Goal: Task Accomplishment & Management: Manage account settings

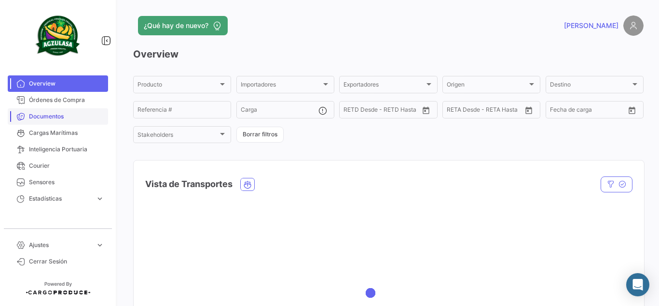
click at [57, 114] on span "Documentos" at bounding box center [66, 116] width 75 height 9
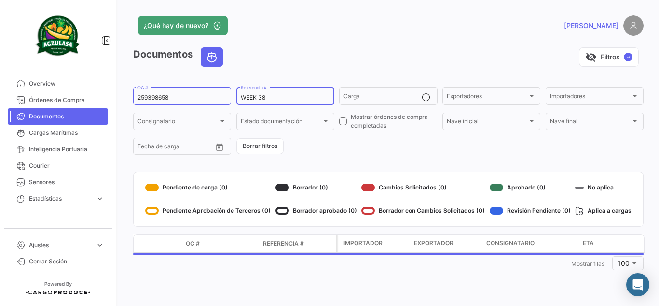
click at [289, 100] on input "WEEK 38" at bounding box center [285, 97] width 89 height 7
drag, startPoint x: 194, startPoint y: 98, endPoint x: 65, endPoint y: 100, distance: 128.9
click at [65, 100] on mat-sidenav-container "Overview Órdenes de Compra Documentos Cargas Marítimas Inteligencia Portuaria C…" at bounding box center [329, 153] width 659 height 306
click at [287, 97] on input "WEEK 38" at bounding box center [285, 97] width 89 height 7
type input "WEEK 39"
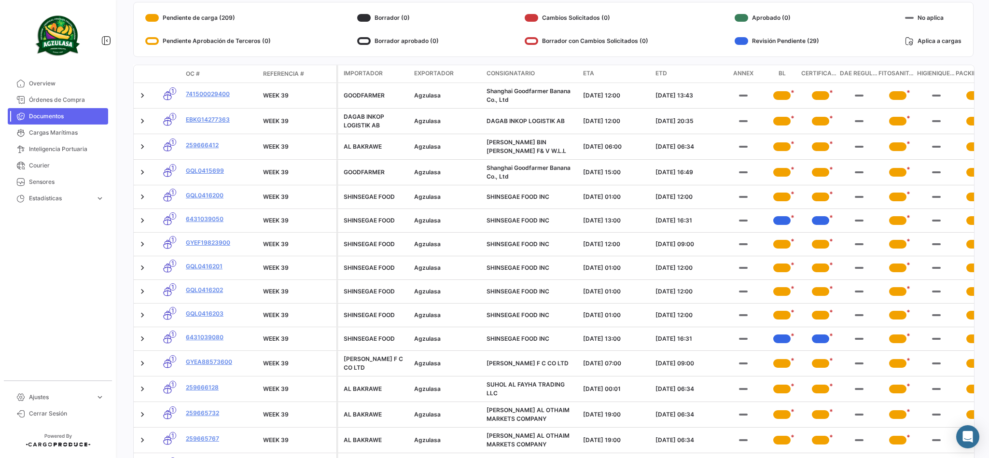
scroll to position [145, 0]
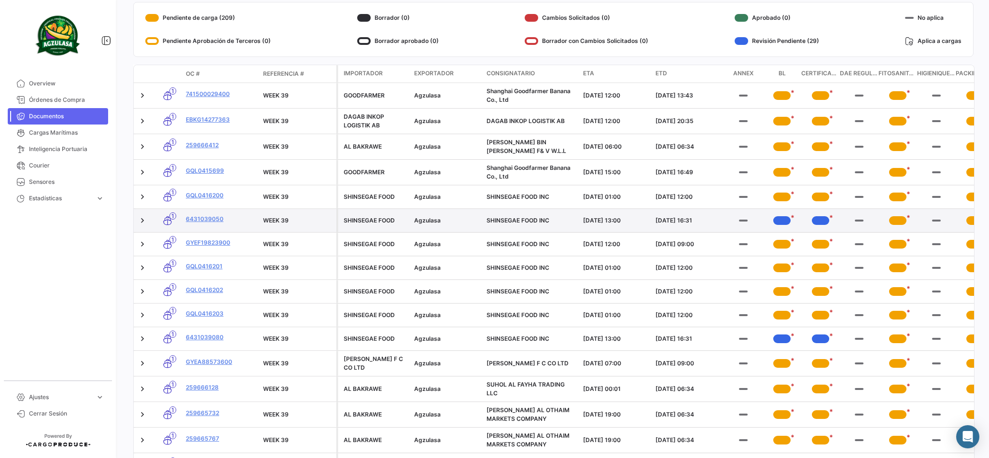
drag, startPoint x: 651, startPoint y: 0, endPoint x: 586, endPoint y: 233, distance: 241.8
click at [586, 232] on datatable-body-cell "[DATE] 13:00" at bounding box center [615, 220] width 72 height 23
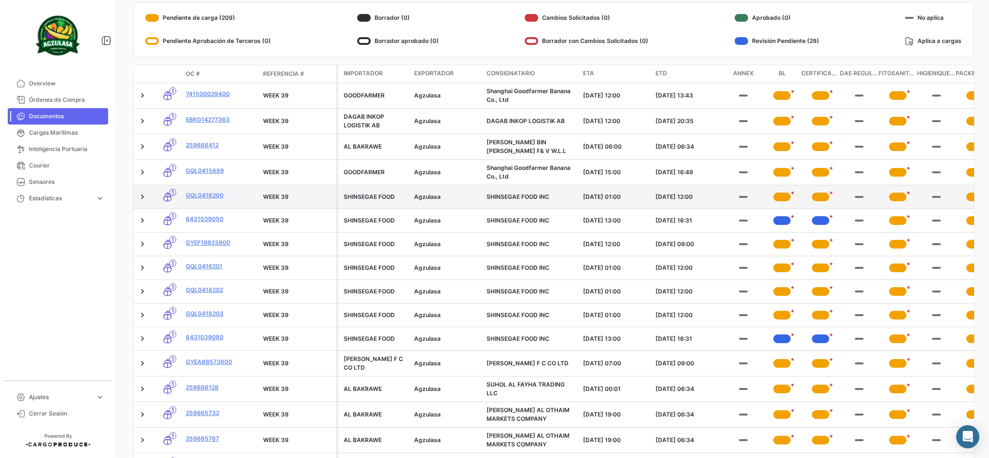
click at [659, 200] on div "*" at bounding box center [781, 197] width 17 height 9
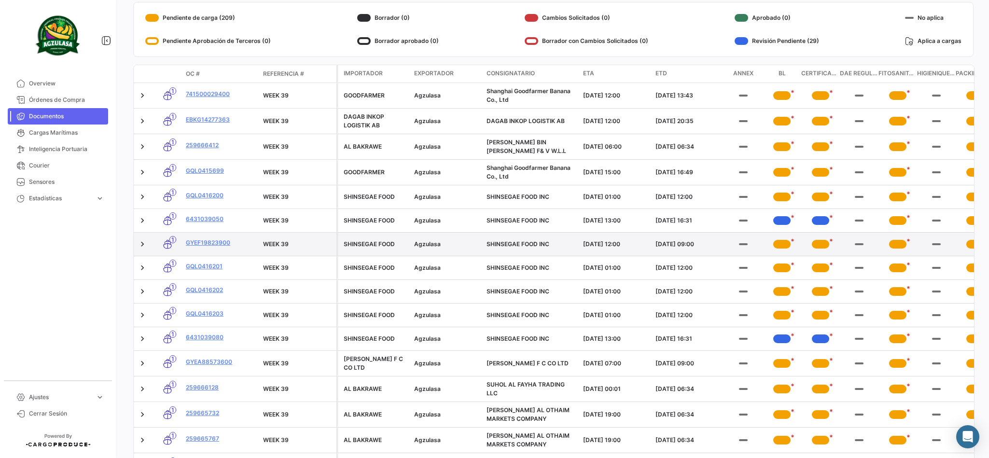
click at [659, 242] on div "*" at bounding box center [781, 243] width 25 height 15
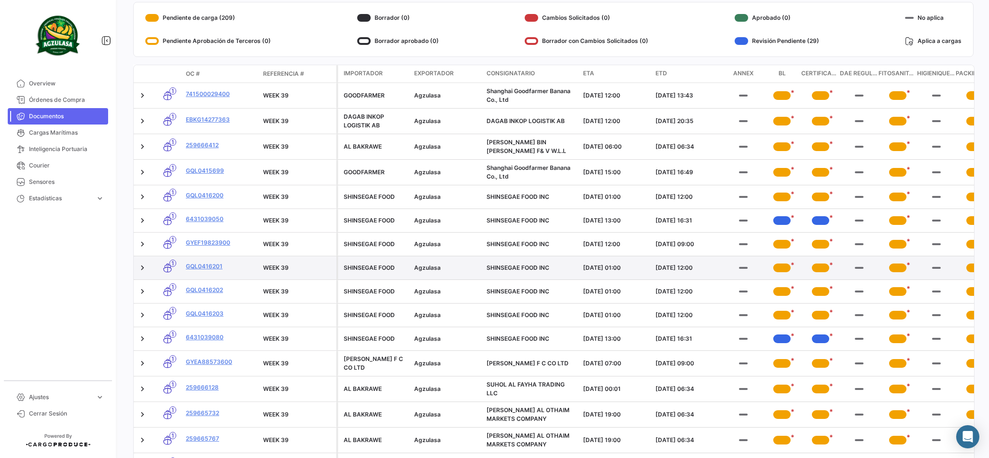
click at [659, 270] on div "*" at bounding box center [781, 268] width 17 height 9
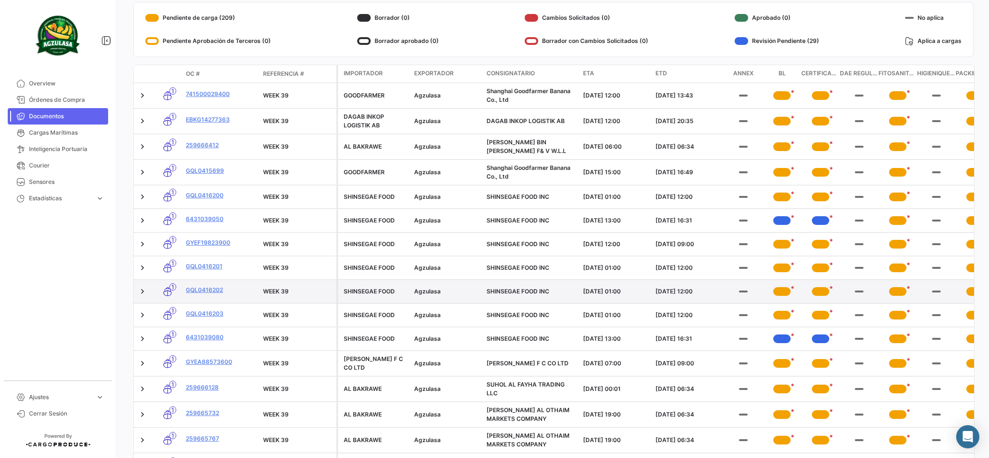
click at [659, 292] on div "*" at bounding box center [781, 291] width 17 height 9
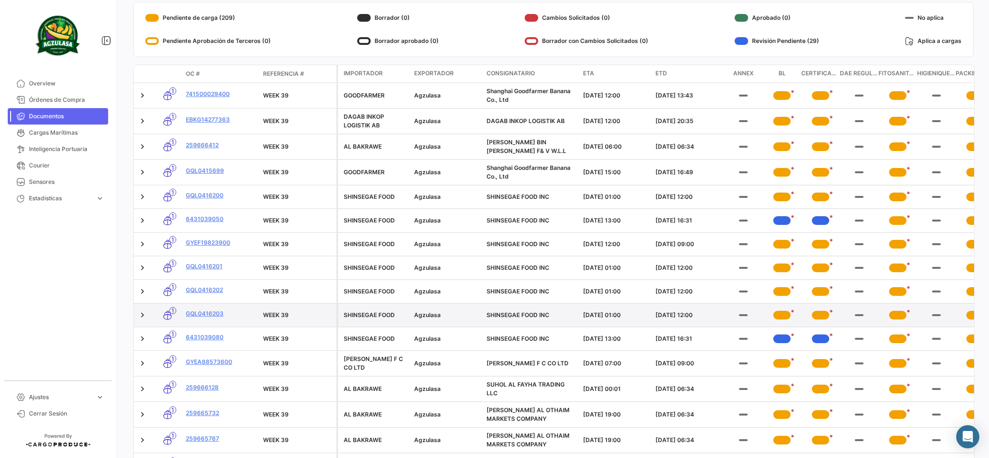
click at [659, 305] on div "*" at bounding box center [781, 315] width 17 height 9
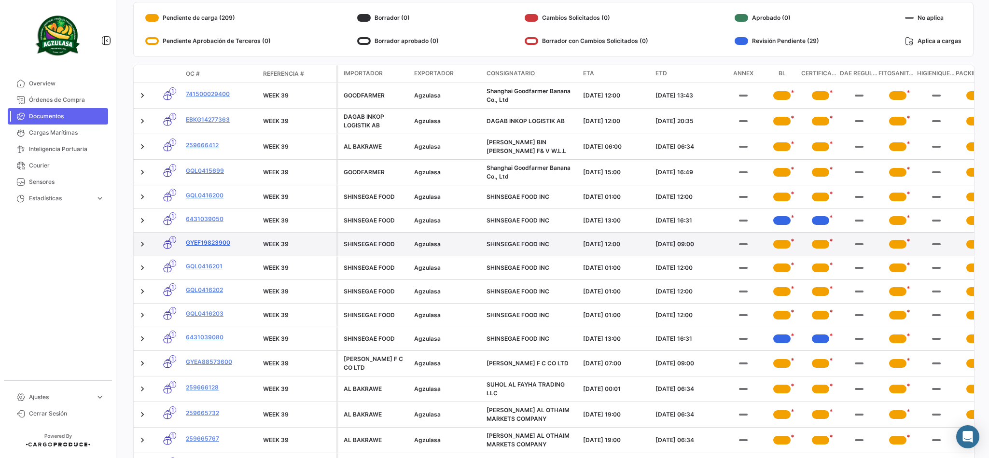
click at [204, 247] on link "GYEF19823900" at bounding box center [221, 242] width 70 height 9
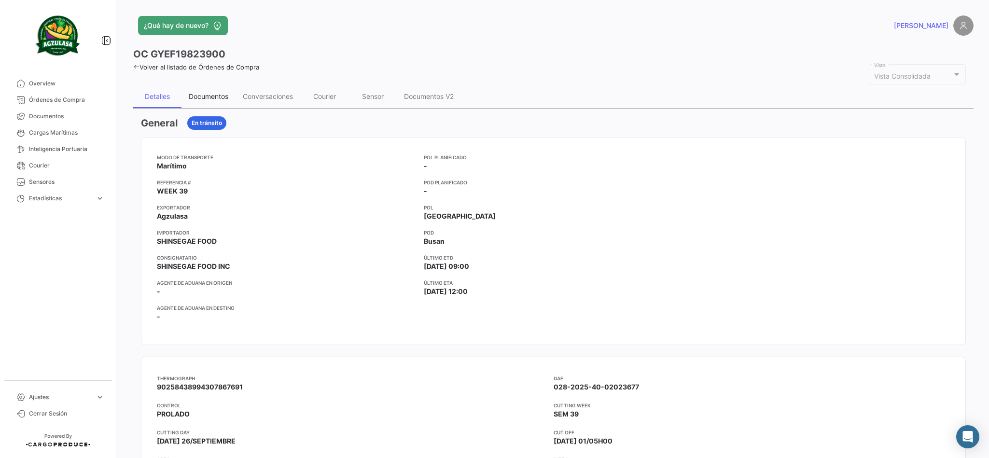
click at [222, 102] on div "Documentos" at bounding box center [208, 96] width 54 height 23
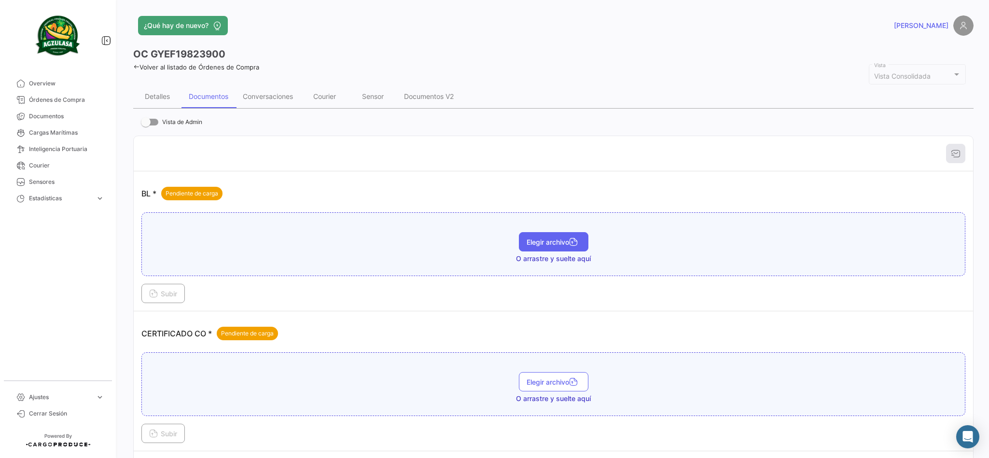
click at [533, 240] on span "Elegir archivo" at bounding box center [554, 242] width 54 height 8
click at [171, 284] on button "Subir" at bounding box center [162, 293] width 43 height 19
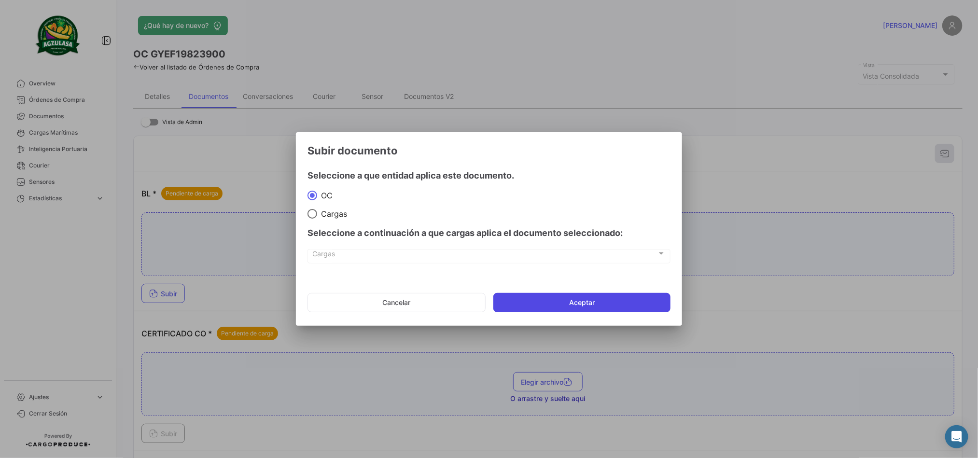
click at [517, 300] on button "Aceptar" at bounding box center [581, 302] width 177 height 19
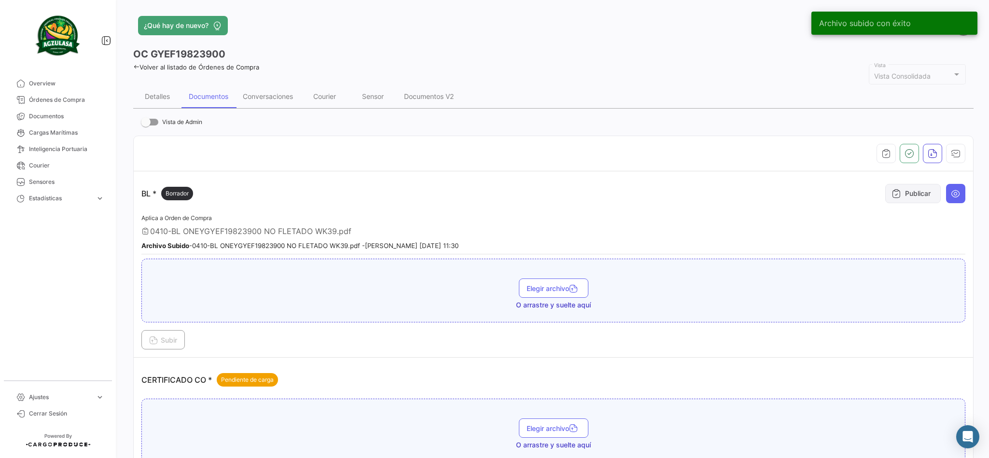
click at [659, 184] on button "Publicar" at bounding box center [913, 193] width 56 height 19
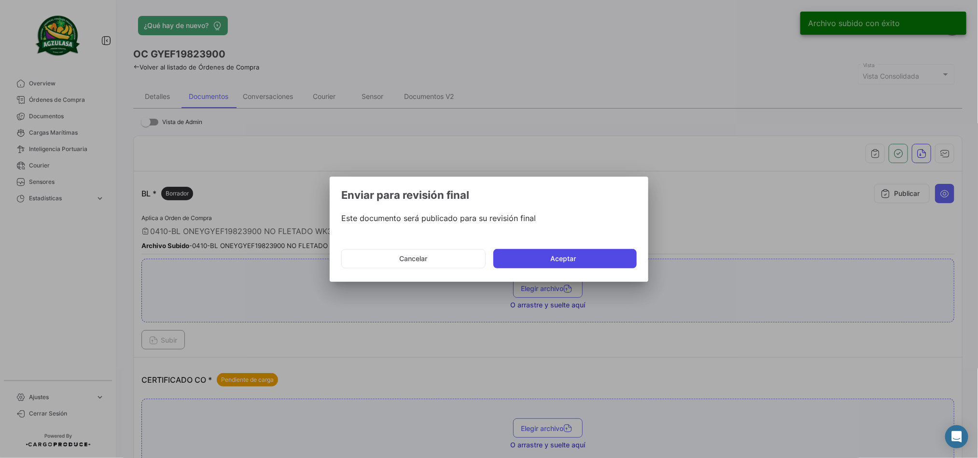
click at [548, 255] on button "Aceptar" at bounding box center [564, 258] width 143 height 19
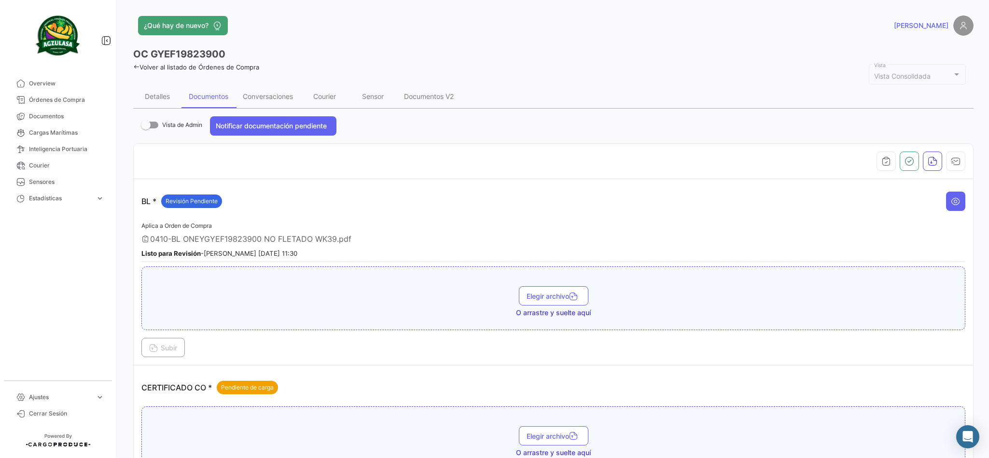
click at [136, 67] on icon at bounding box center [136, 67] width 6 height 6
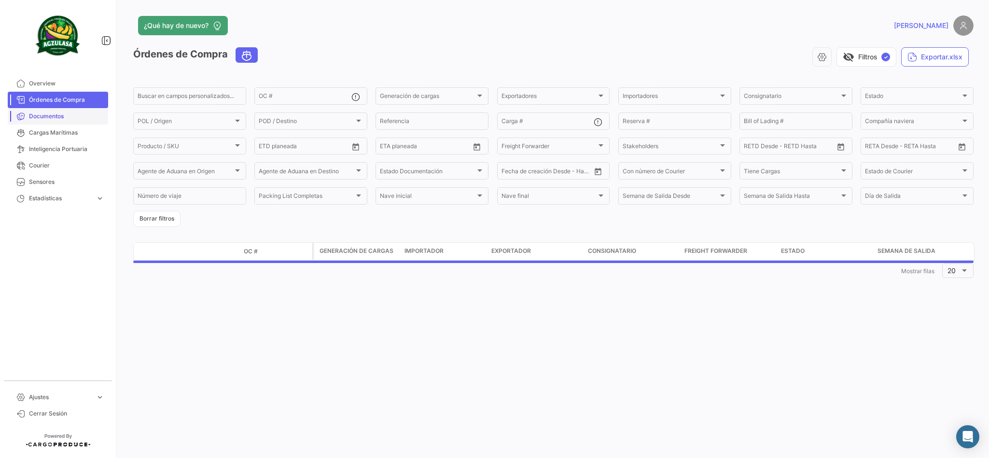
click at [66, 116] on span "Documentos" at bounding box center [66, 116] width 75 height 9
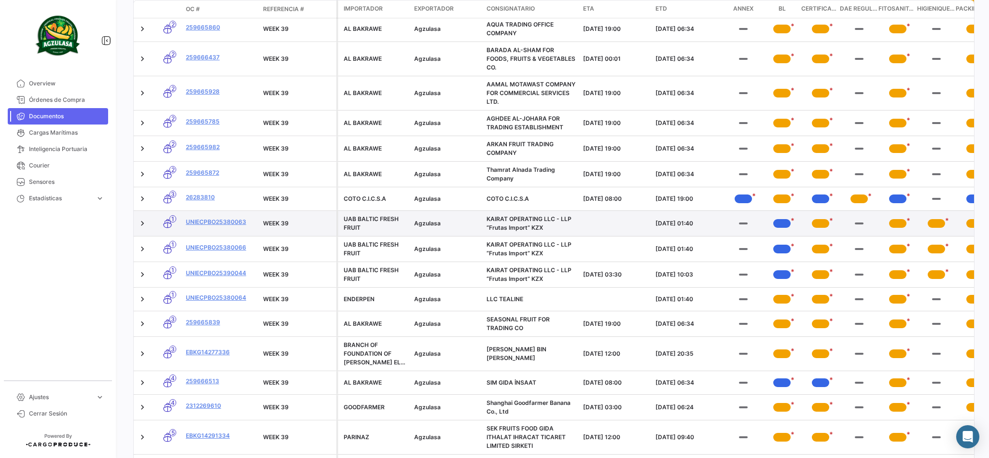
scroll to position [941, 0]
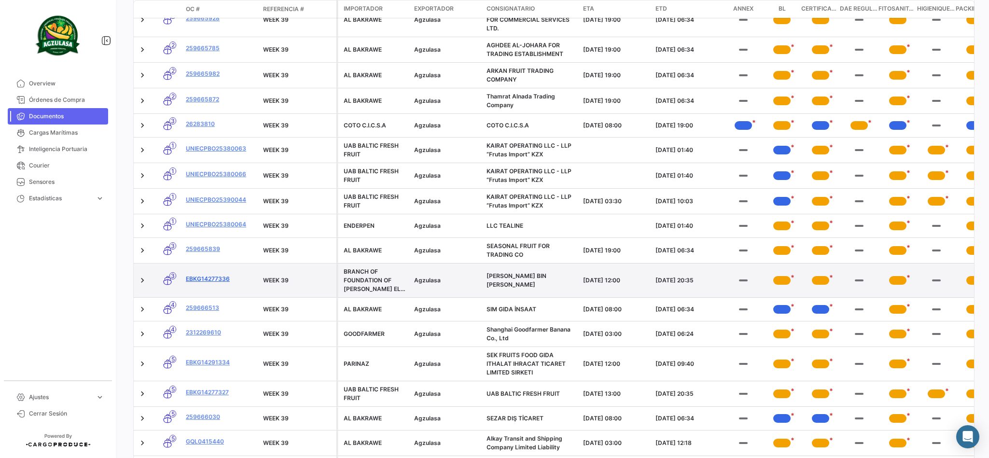
click at [215, 283] on link "EBKG14277336" at bounding box center [221, 279] width 70 height 9
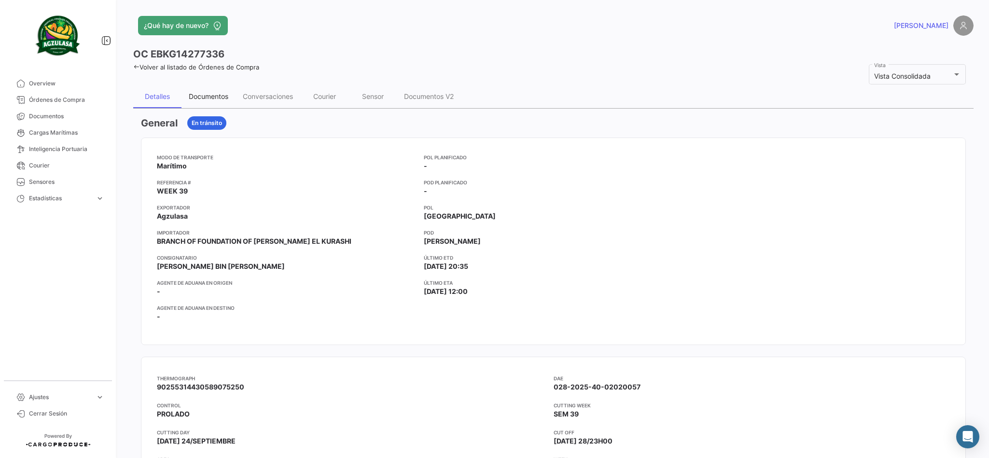
click at [210, 90] on div "Documentos" at bounding box center [208, 96] width 54 height 23
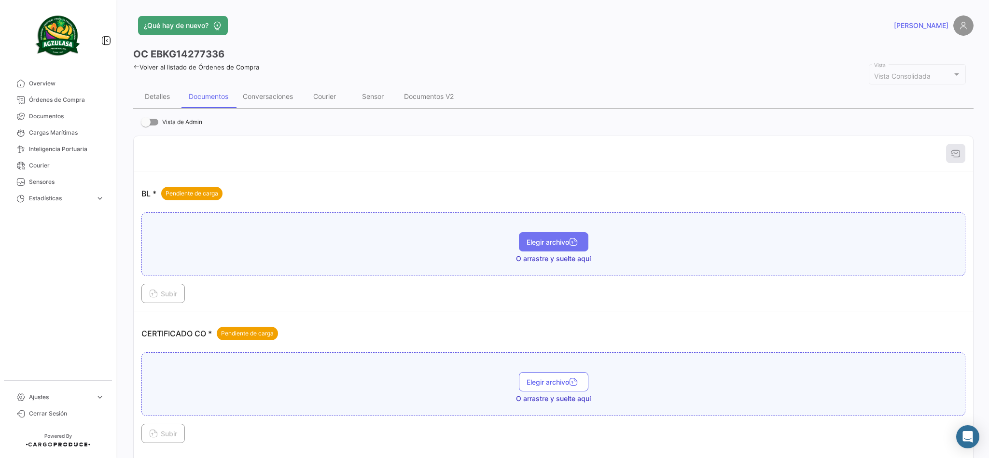
click at [519, 237] on button "Elegir archivo" at bounding box center [554, 241] width 70 height 19
click at [172, 287] on button "Subir" at bounding box center [162, 293] width 43 height 19
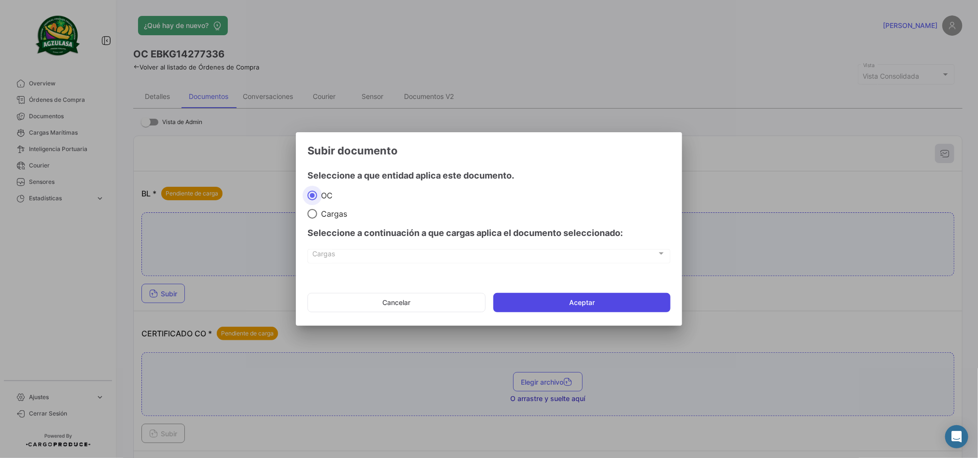
click at [510, 300] on button "Aceptar" at bounding box center [581, 302] width 177 height 19
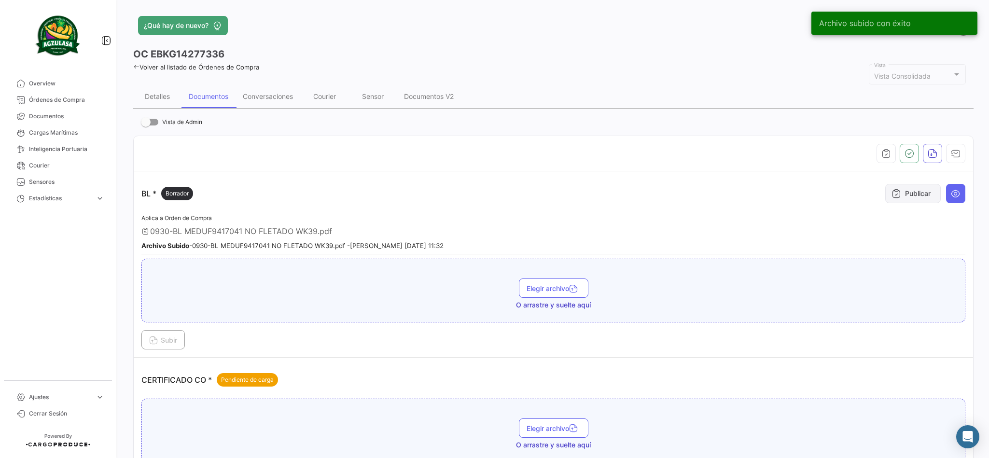
click at [659, 192] on icon at bounding box center [896, 194] width 10 height 10
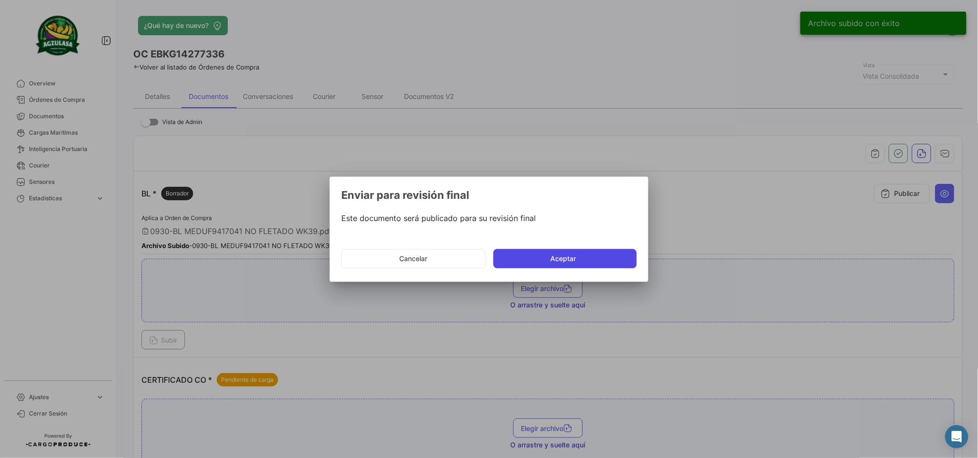
click at [631, 257] on button "Aceptar" at bounding box center [564, 258] width 143 height 19
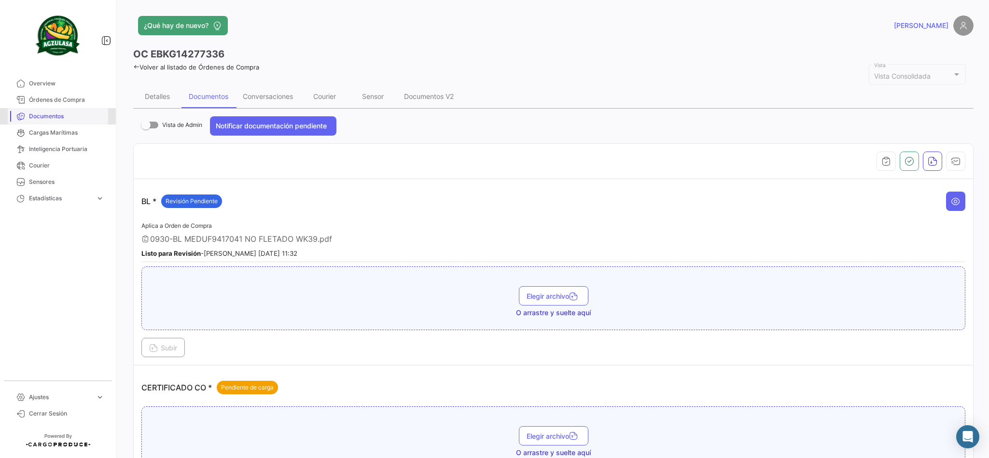
click at [51, 116] on span "Documentos" at bounding box center [66, 116] width 75 height 9
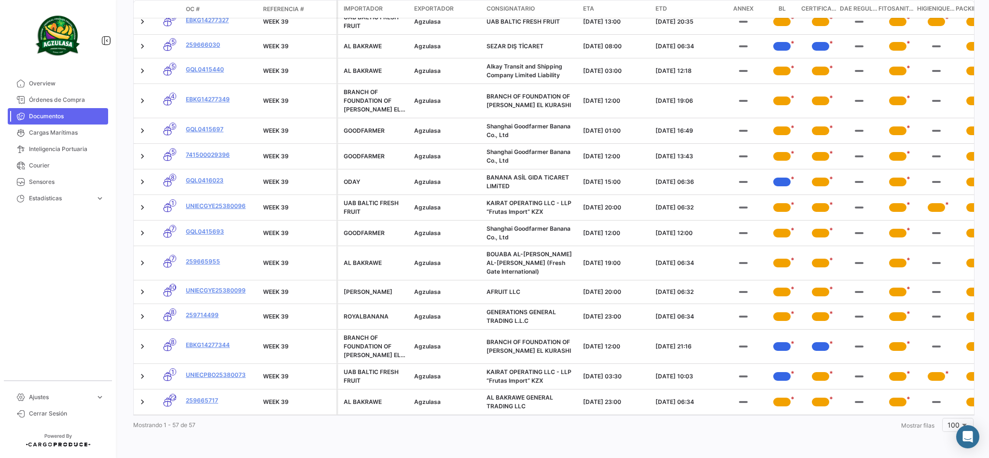
scroll to position [1336, 0]
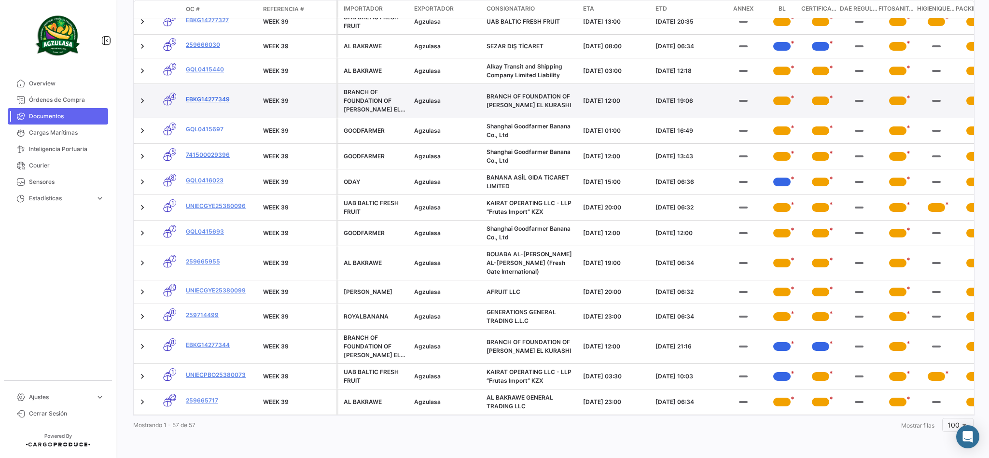
click at [216, 95] on link "EBKG14277349" at bounding box center [221, 99] width 70 height 9
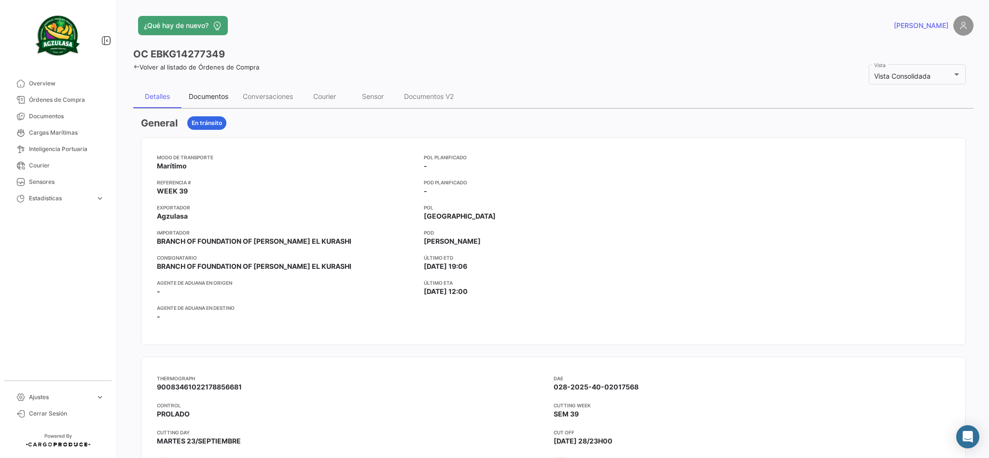
click at [226, 101] on div "Documentos" at bounding box center [208, 96] width 54 height 23
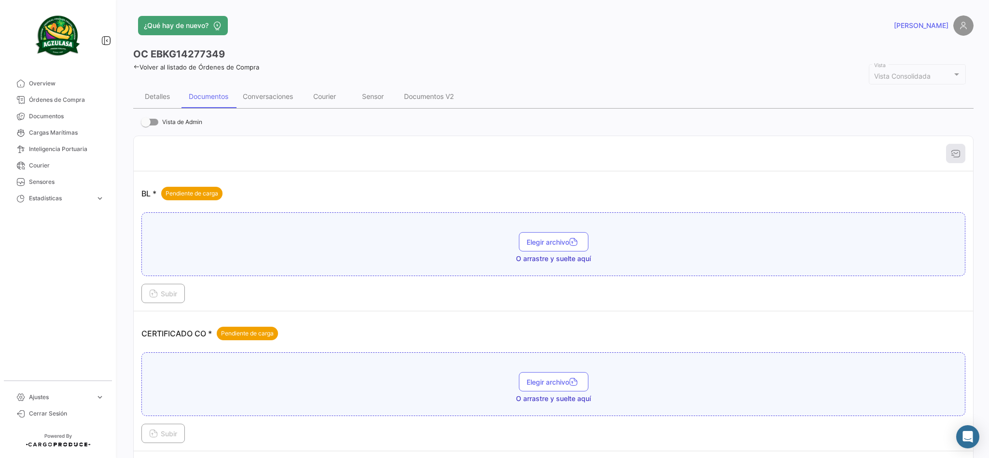
click at [528, 254] on span "O arrastre y suelte aquí" at bounding box center [553, 259] width 75 height 10
click at [532, 247] on button "Elegir archivo" at bounding box center [554, 241] width 70 height 19
click at [168, 298] on button "Subir" at bounding box center [162, 293] width 43 height 19
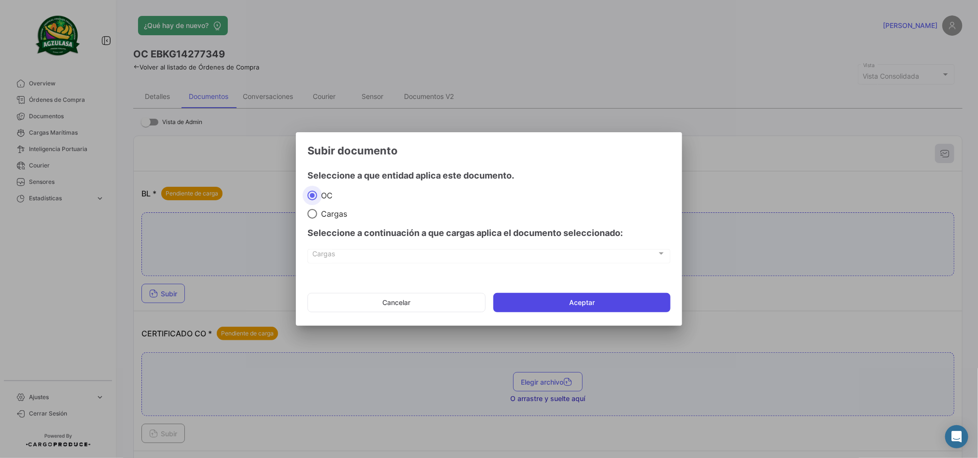
click at [515, 295] on button "Aceptar" at bounding box center [581, 302] width 177 height 19
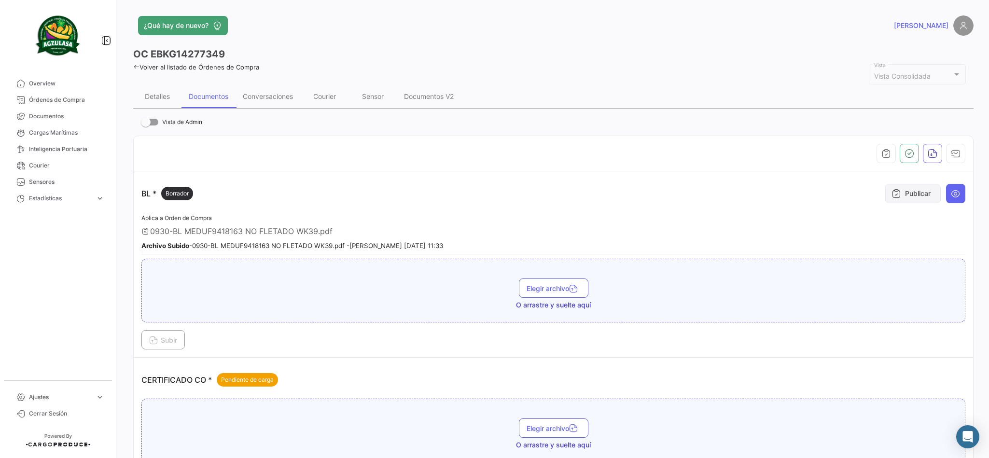
click at [659, 190] on button "Publicar" at bounding box center [913, 193] width 56 height 19
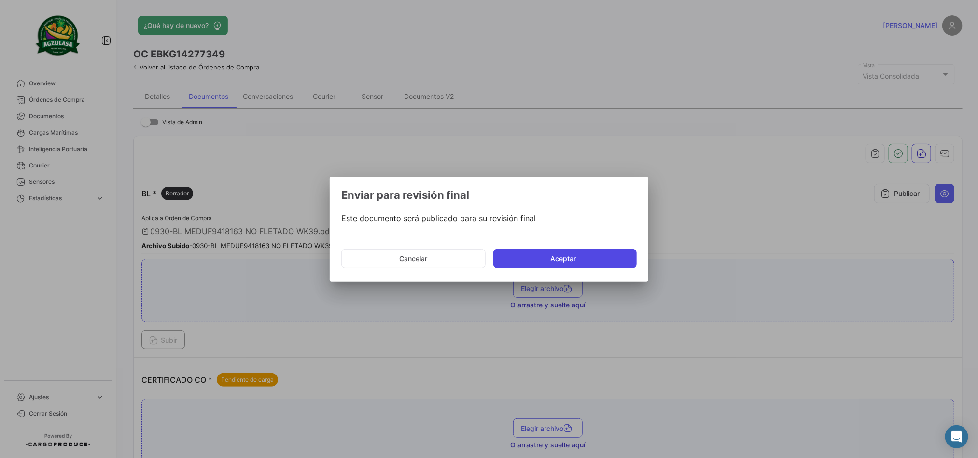
click at [595, 264] on button "Aceptar" at bounding box center [564, 258] width 143 height 19
